Goal: Find specific page/section: Find specific page/section

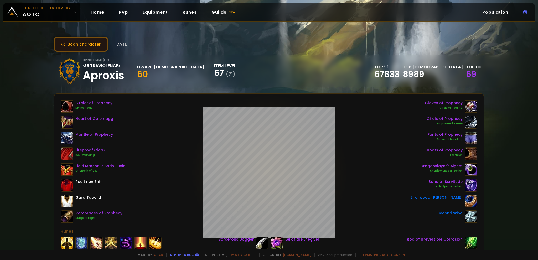
click at [99, 45] on button "Scan character" at bounding box center [81, 44] width 54 height 15
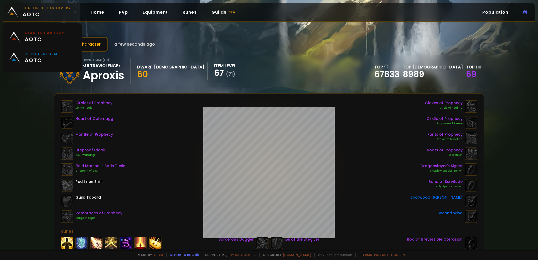
click at [66, 14] on span "Season of Discovery aotc" at bounding box center [47, 12] width 49 height 13
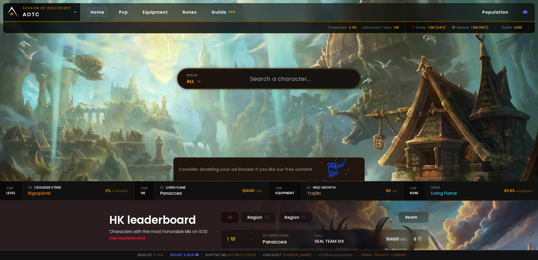
click at [267, 77] on input "text" at bounding box center [300, 78] width 107 height 19
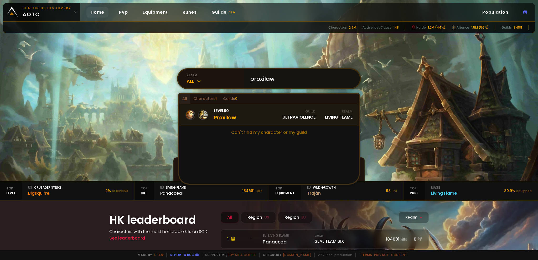
type input "proxilaw"
click at [246, 119] on link "Level 60 Proxilaw Guild ULTRAVIOLENCE Realm Living Flame" at bounding box center [269, 115] width 180 height 22
